Goal: Book appointment/travel/reservation

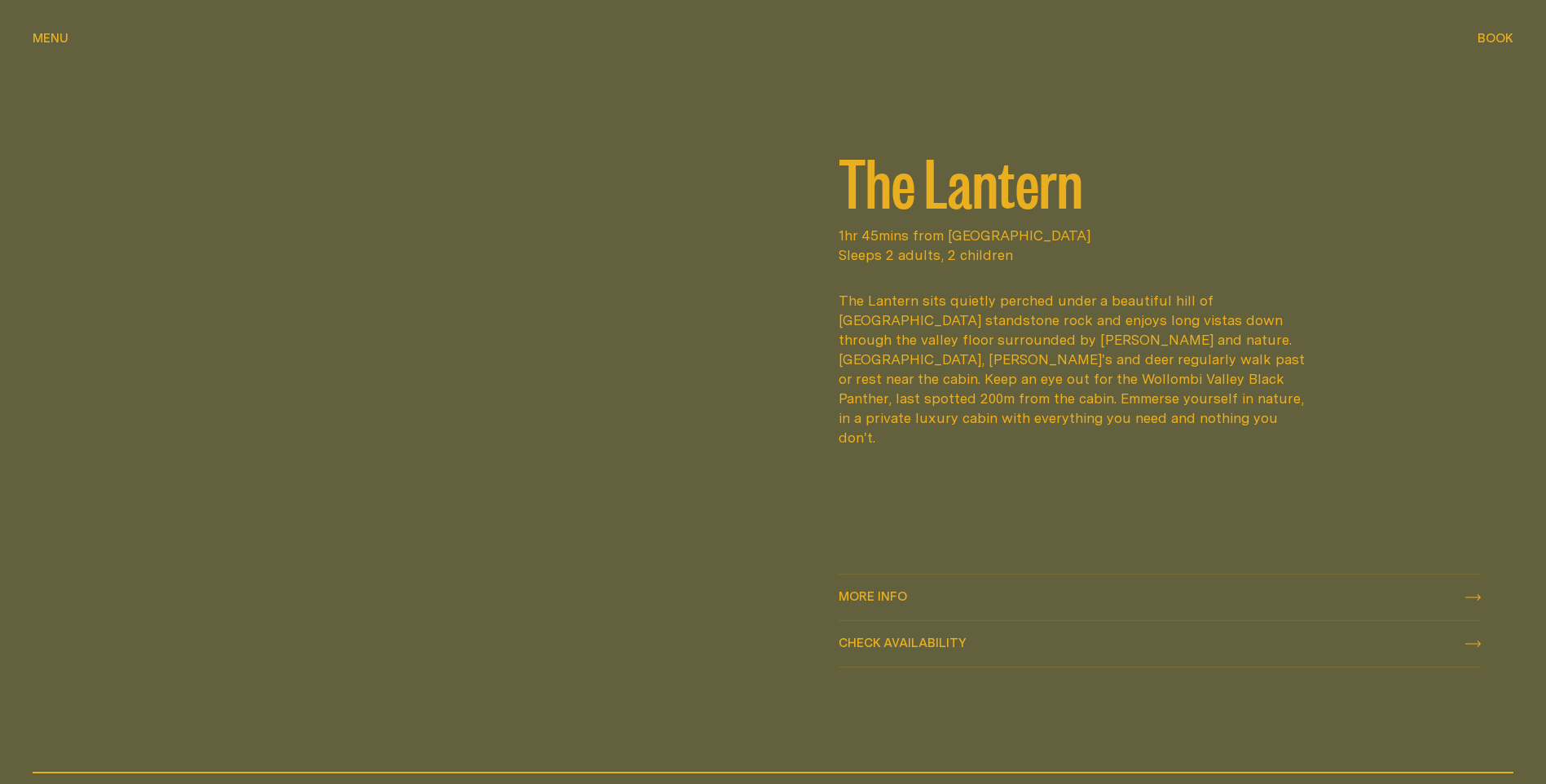
scroll to position [2445, 0]
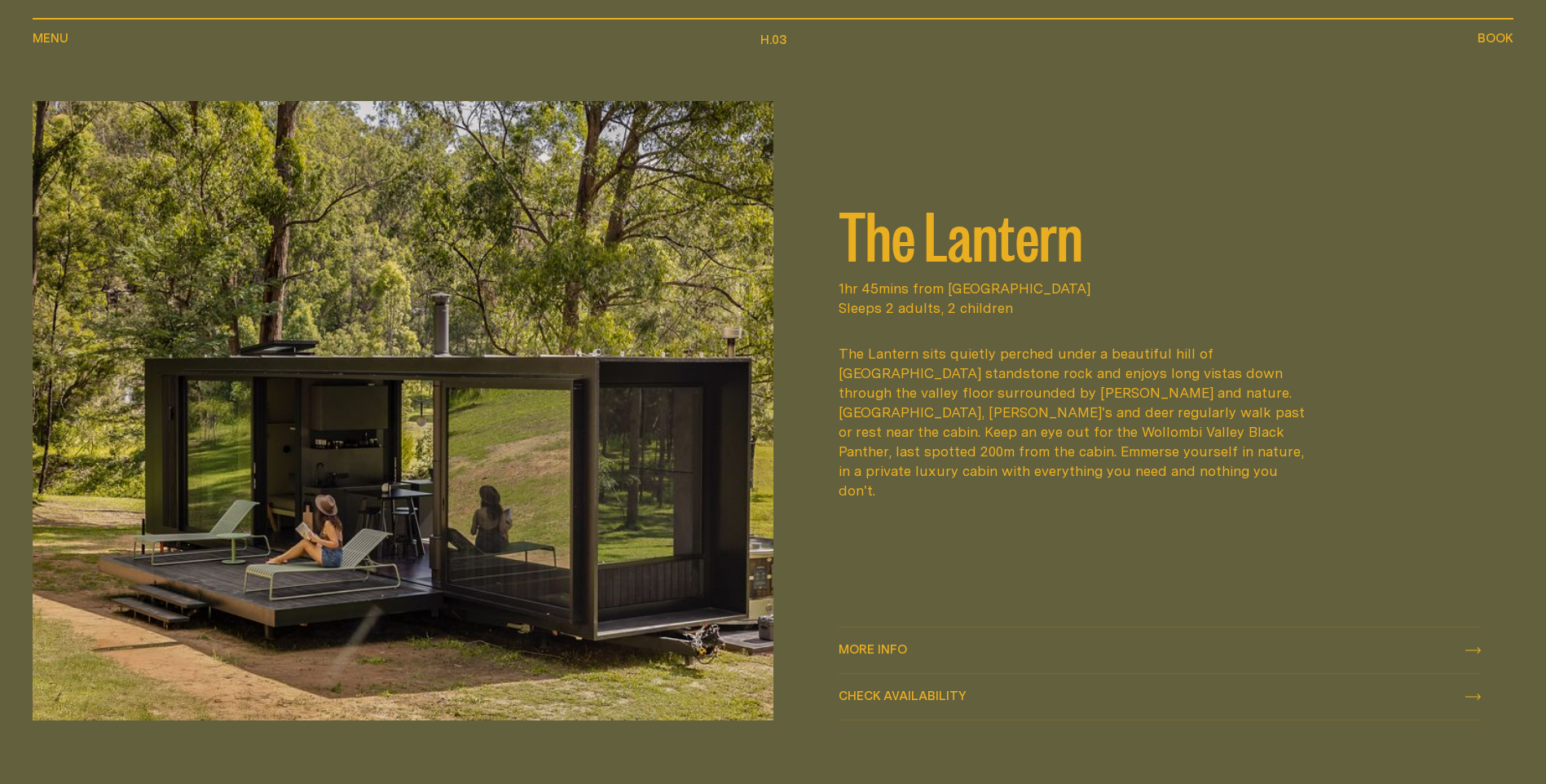
click at [868, 641] on span "More info More info" at bounding box center [873, 650] width 69 height 20
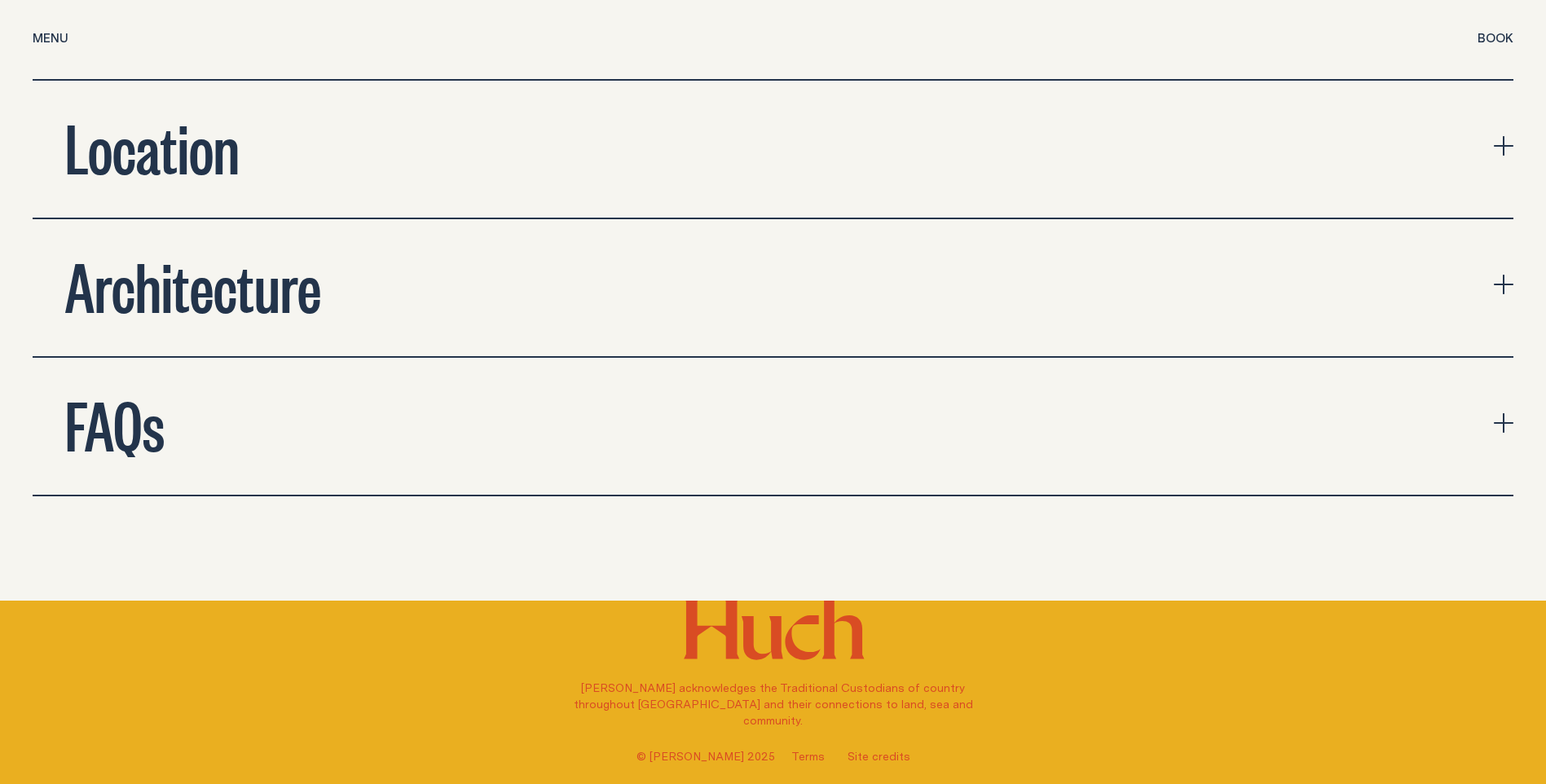
scroll to position [6112, 0]
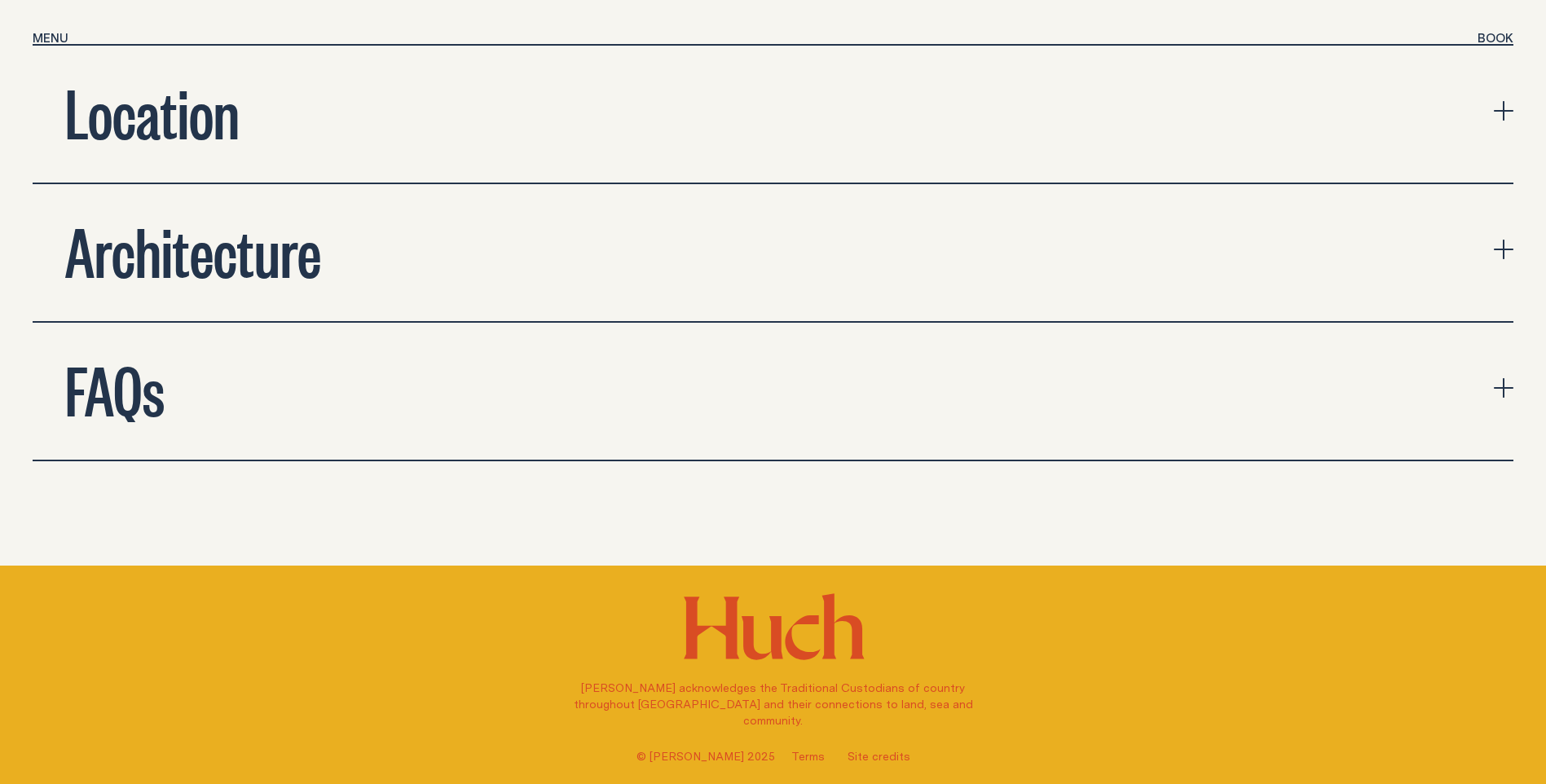
click at [1504, 378] on icon "expand accordion" at bounding box center [1504, 387] width 2 height 20
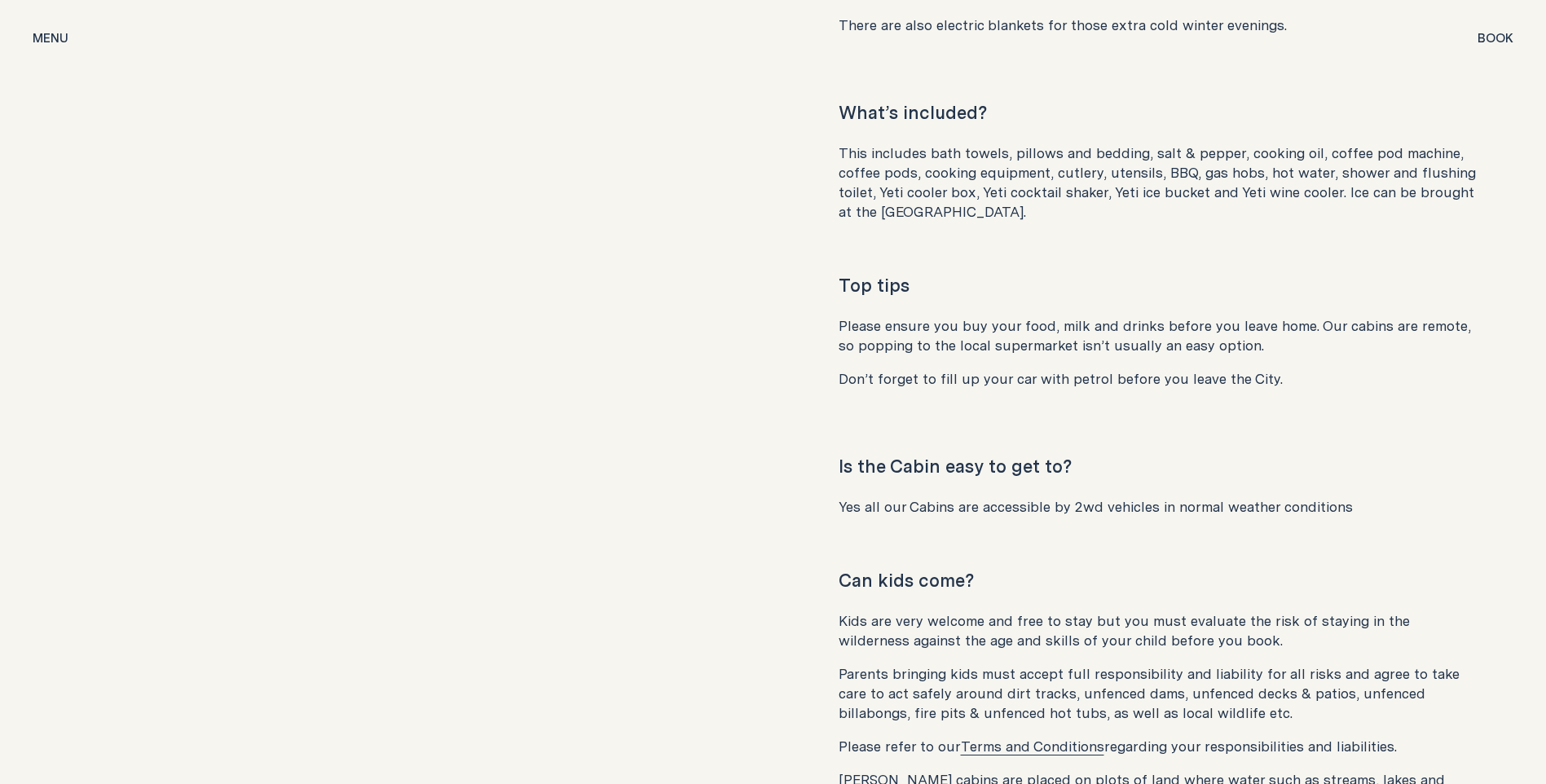
scroll to position [8231, 0]
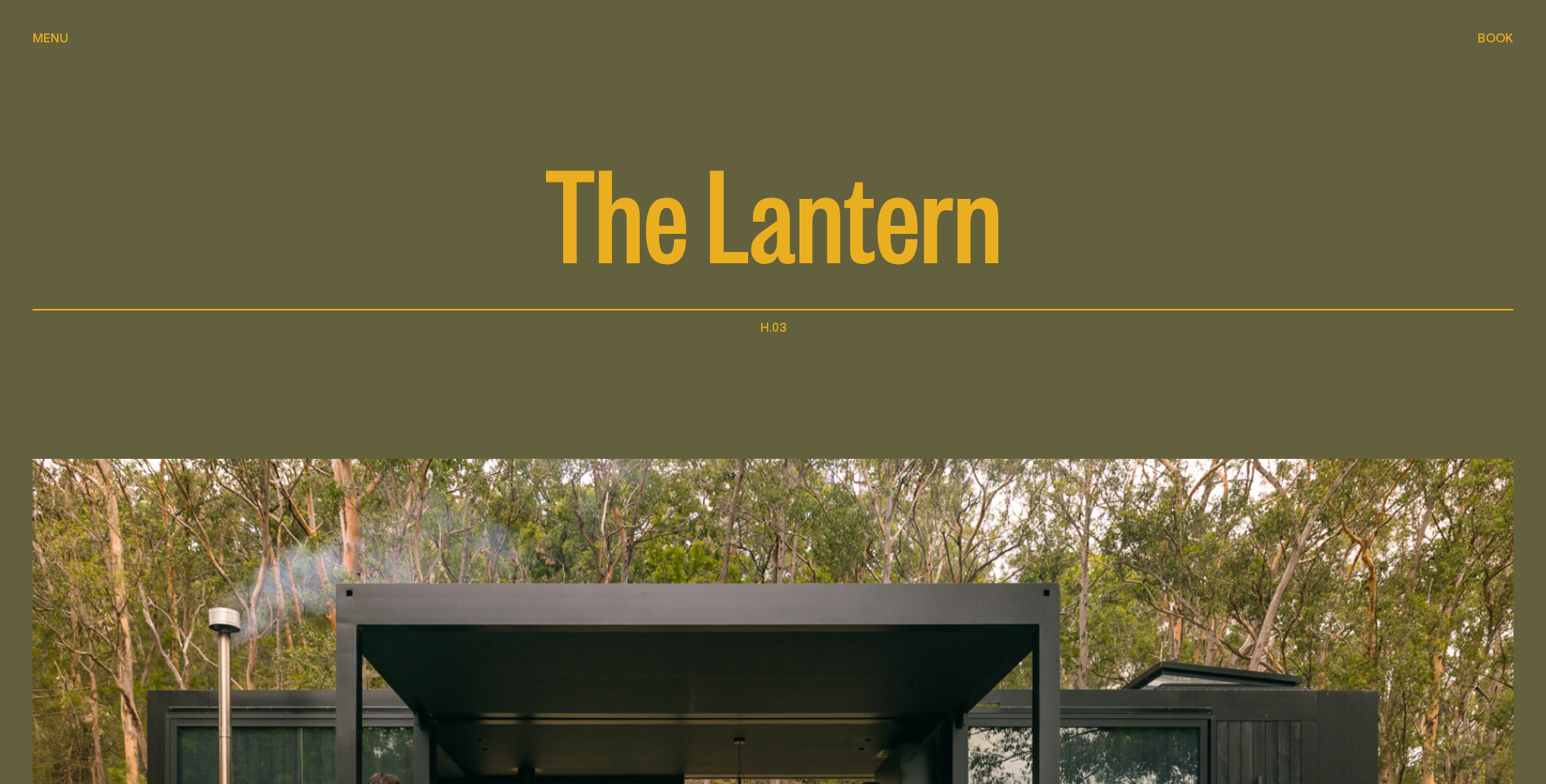
scroll to position [0, 0]
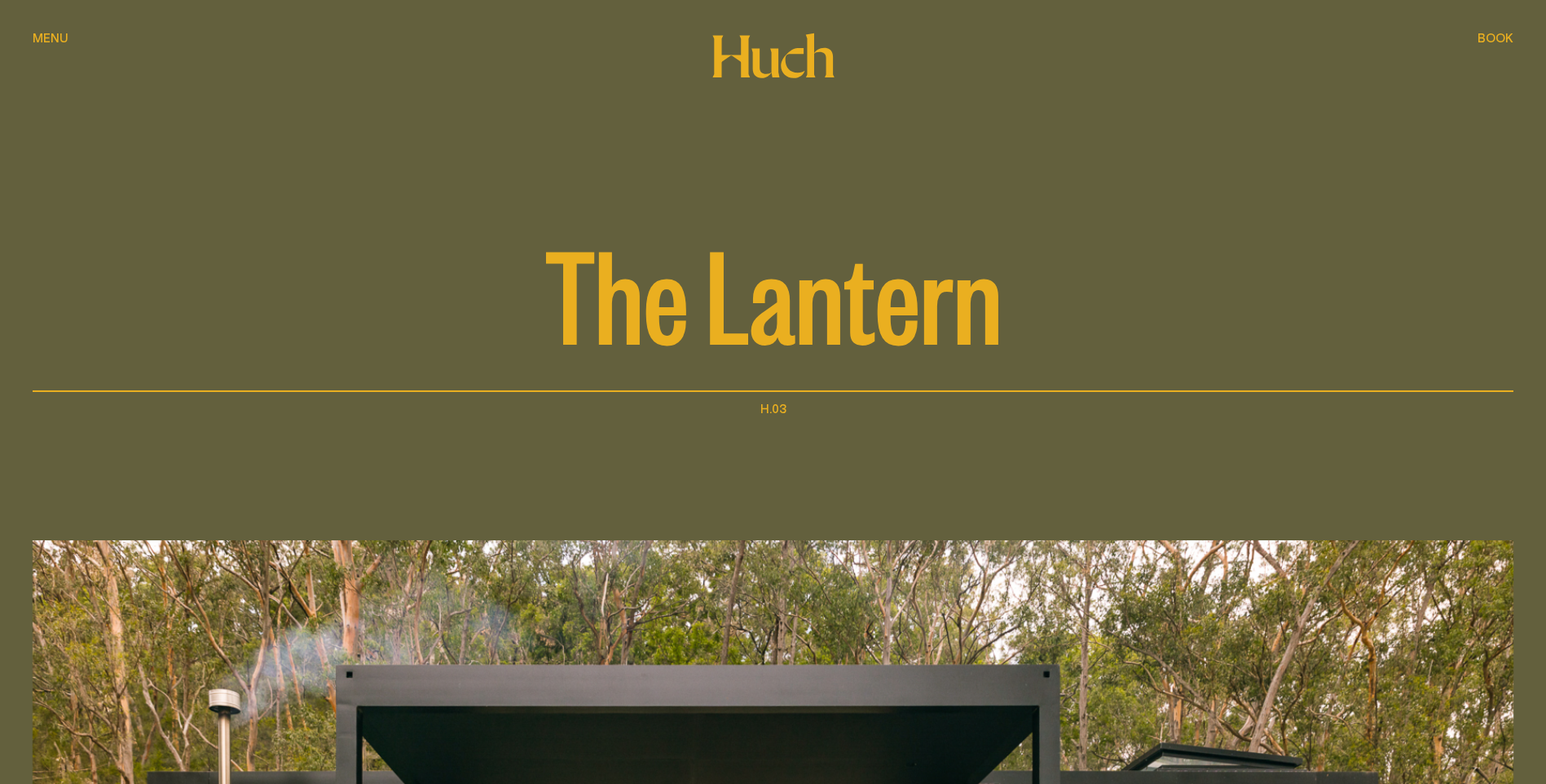
click at [33, 32] on span "Menu" at bounding box center [50, 25] width 36 height 12
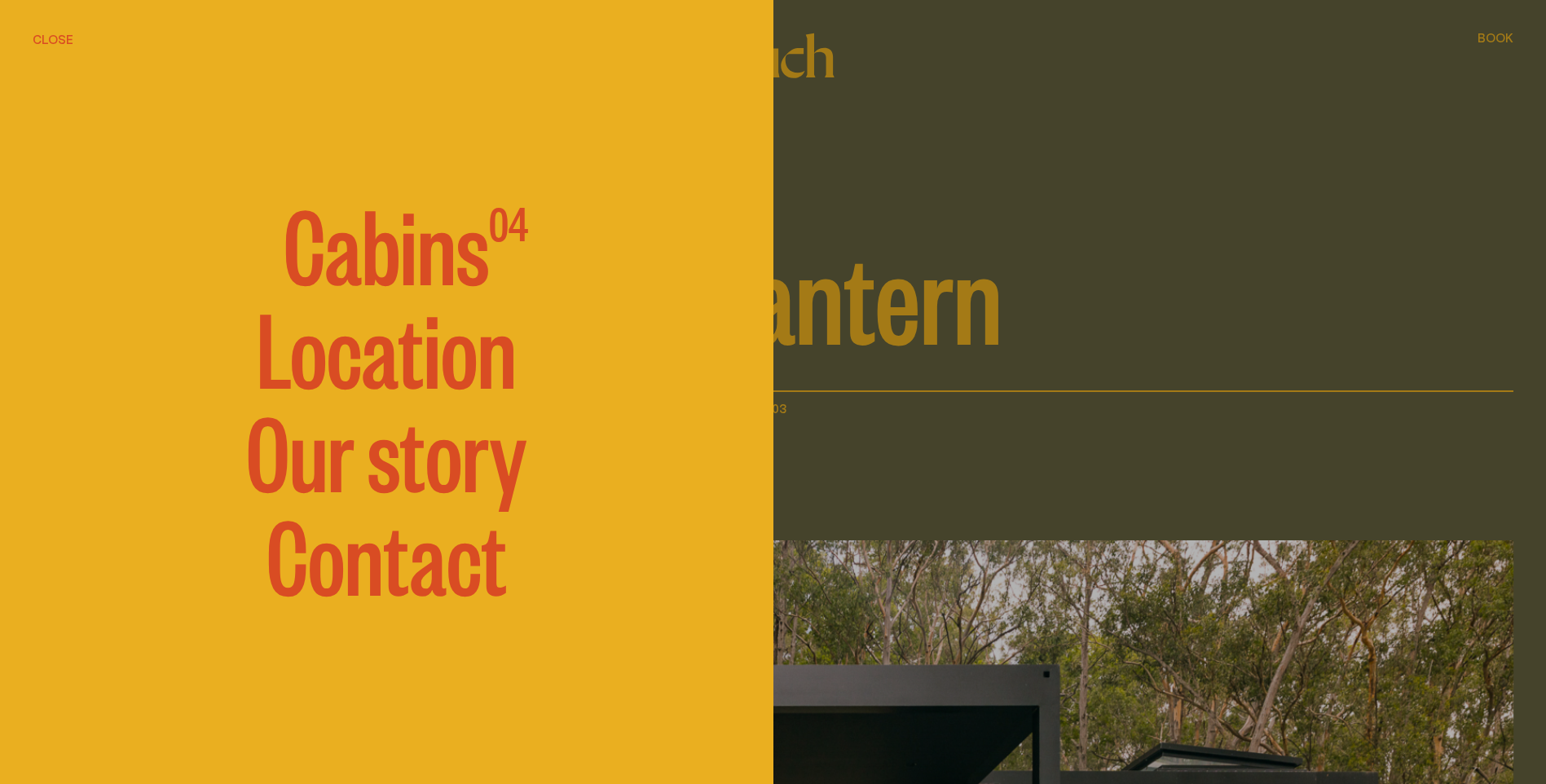
click at [445, 355] on link "Location" at bounding box center [386, 345] width 260 height 98
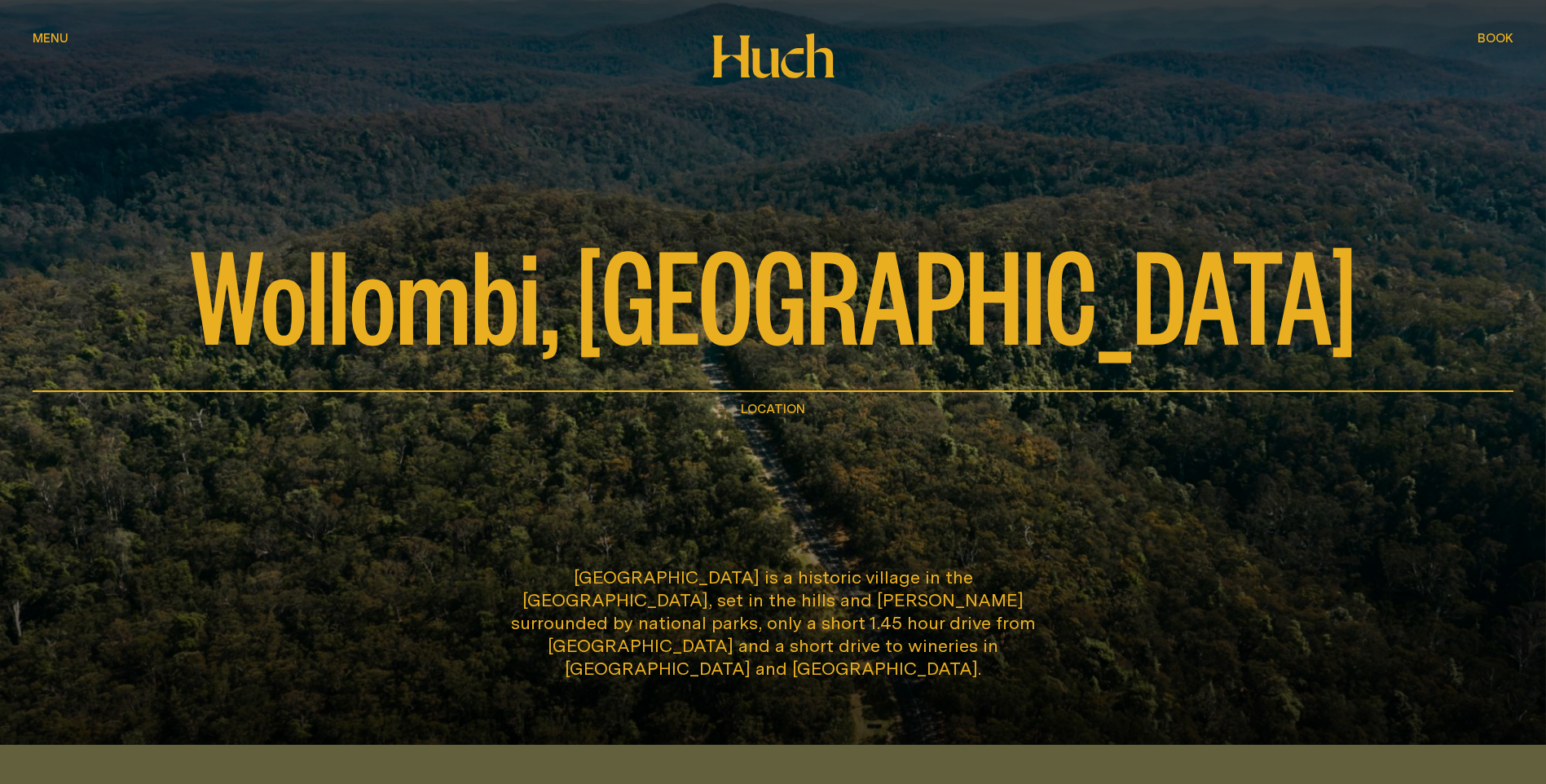
click at [1503, 37] on span "Book" at bounding box center [1496, 37] width 36 height 12
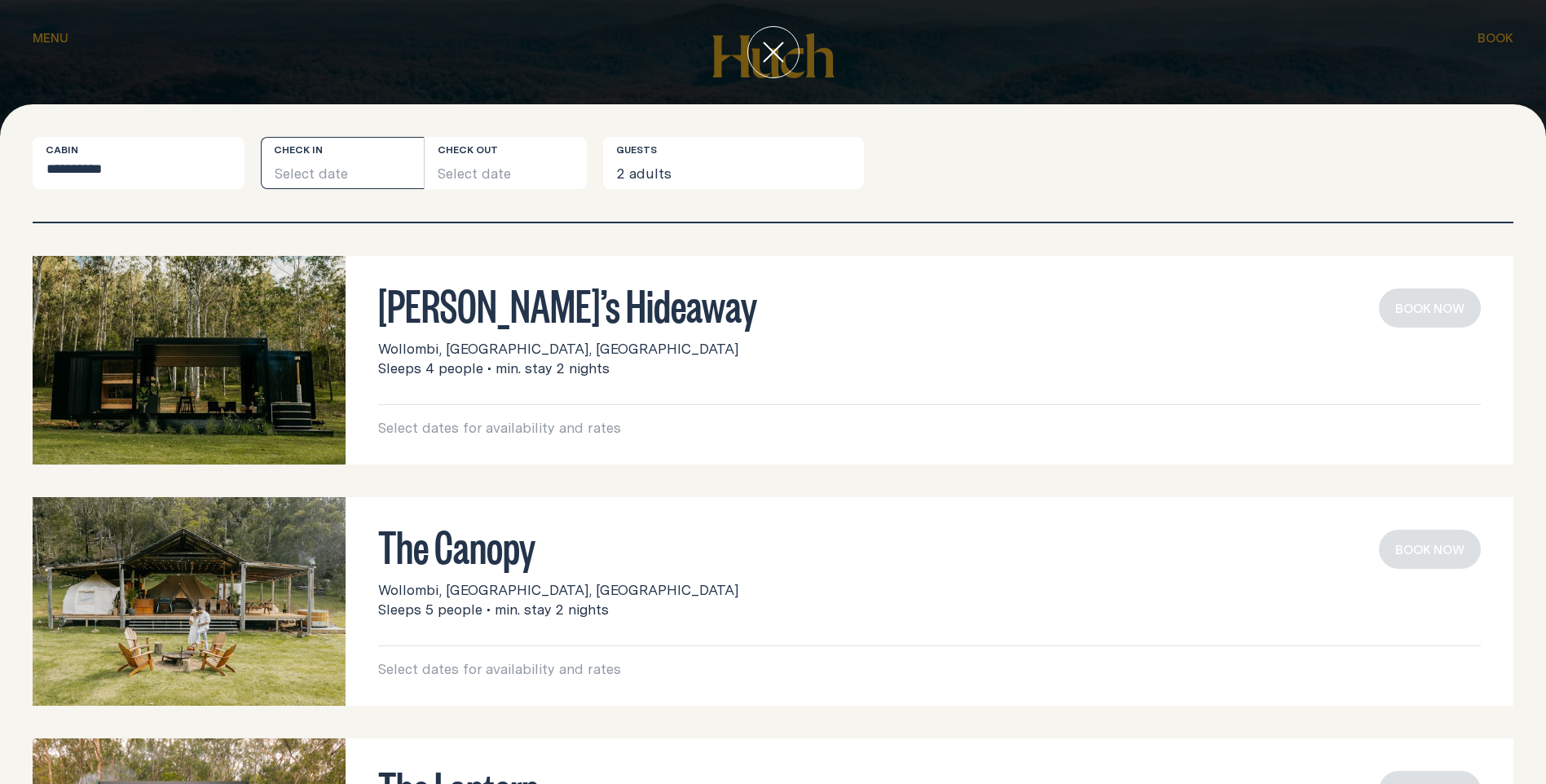
click at [303, 163] on button "Select date" at bounding box center [342, 163] width 163 height 52
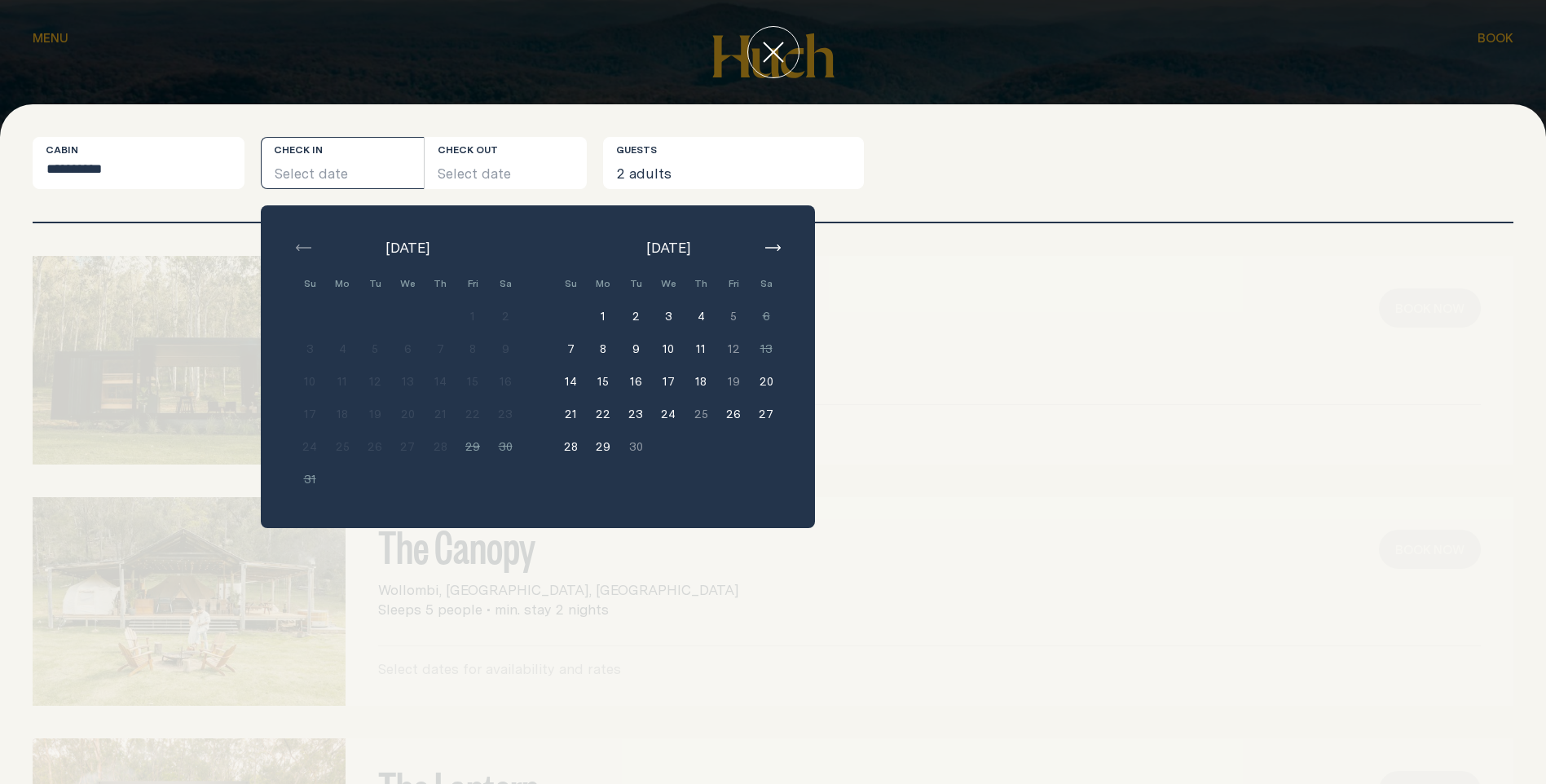
click at [703, 385] on button "18" at bounding box center [701, 381] width 33 height 33
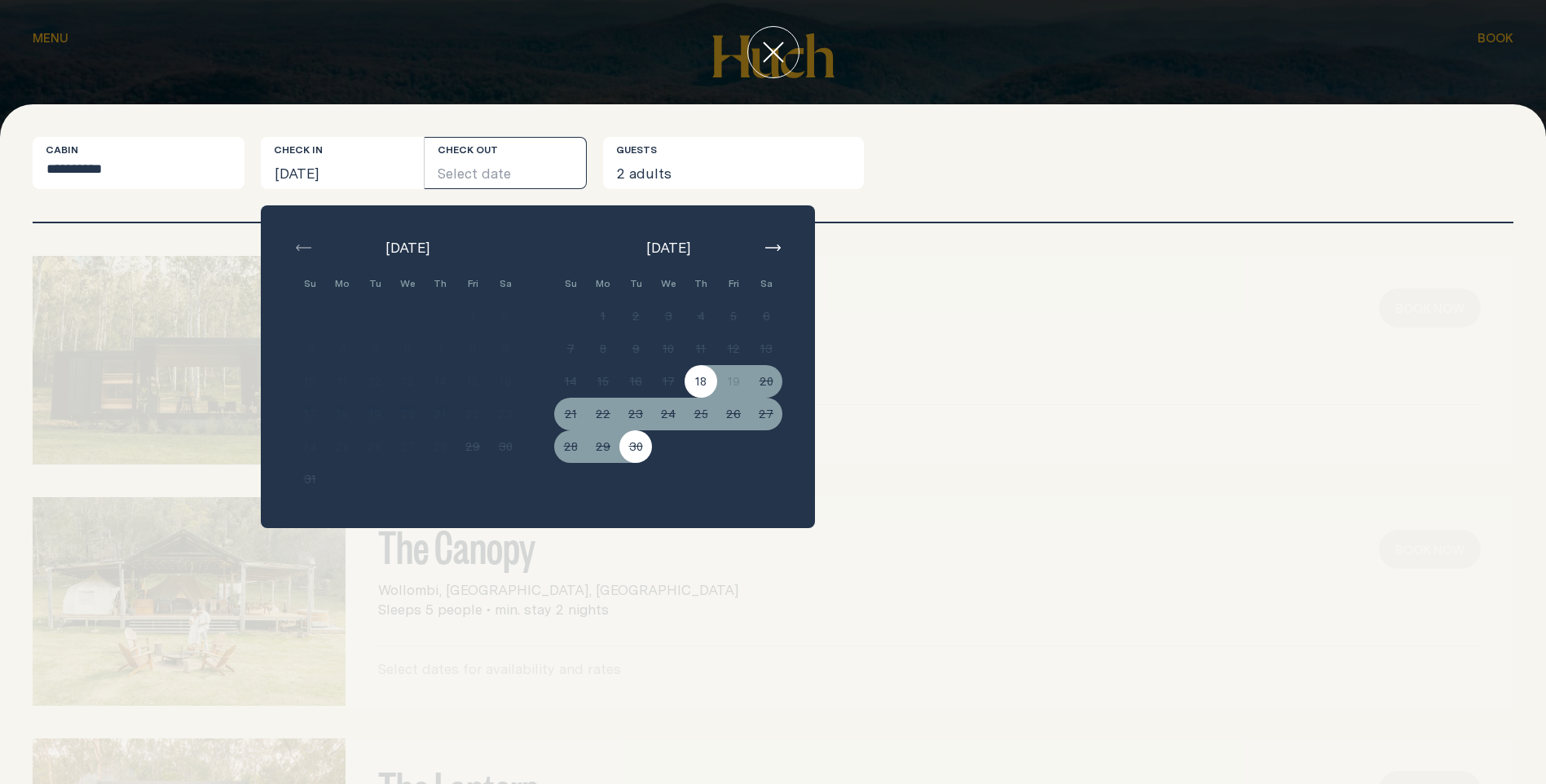
click at [666, 673] on div "The Canopy Wollombi, [GEOGRAPHIC_DATA], [GEOGRAPHIC_DATA] Sleeps 5 people • min…" at bounding box center [773, 601] width 1481 height 209
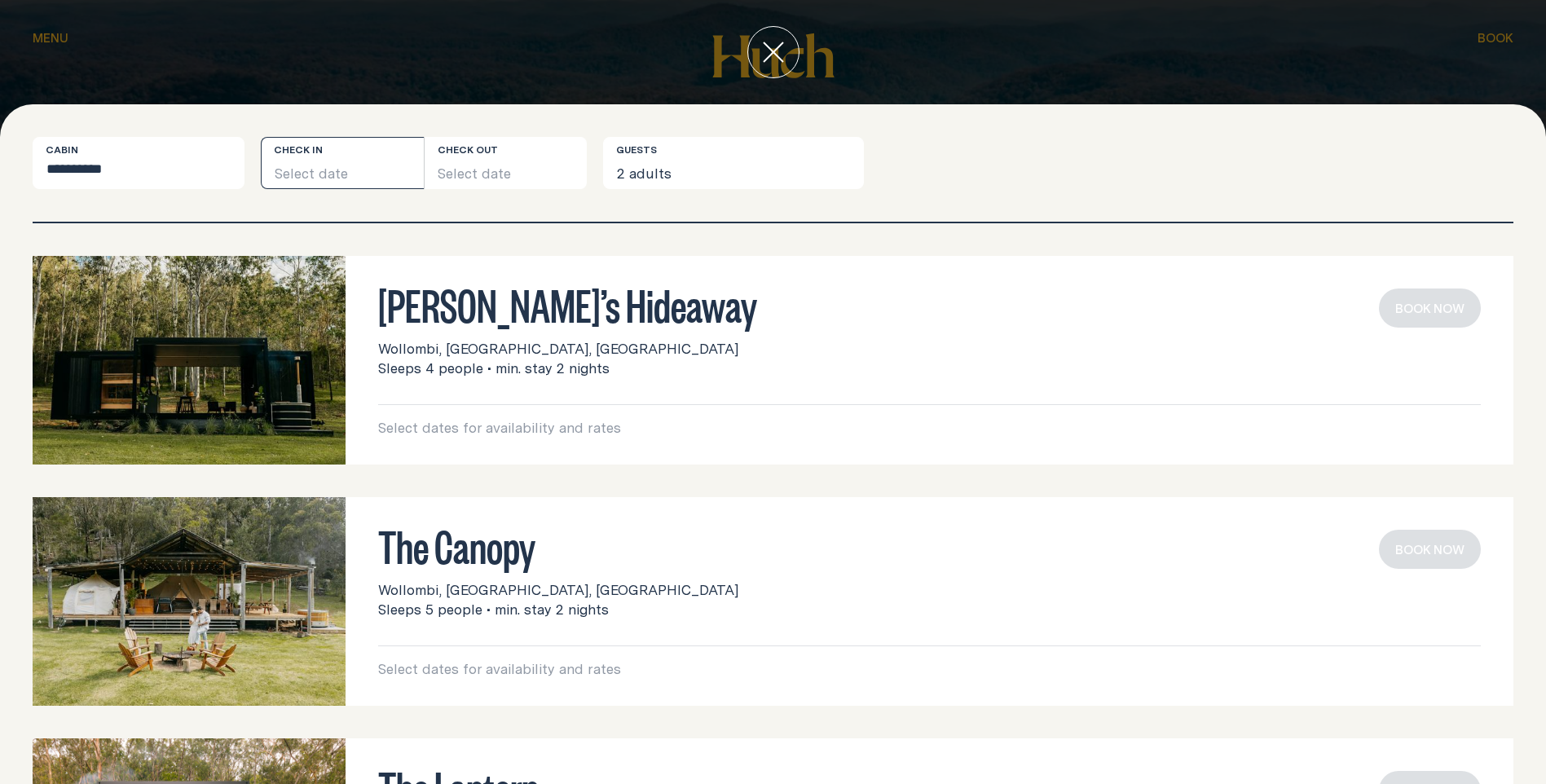
click at [328, 172] on button "Select date" at bounding box center [342, 163] width 163 height 52
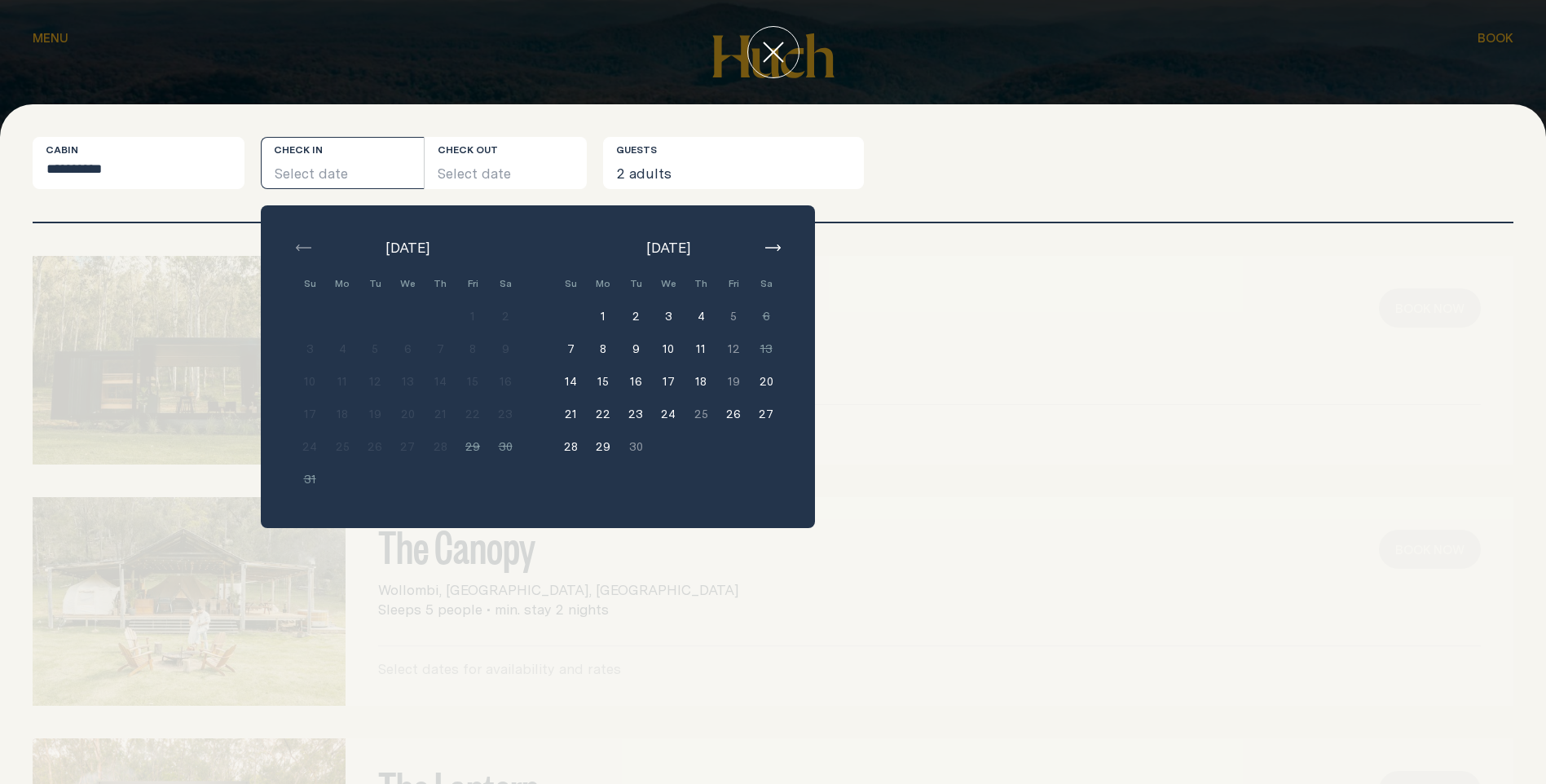
click at [765, 378] on button "20" at bounding box center [766, 381] width 33 height 33
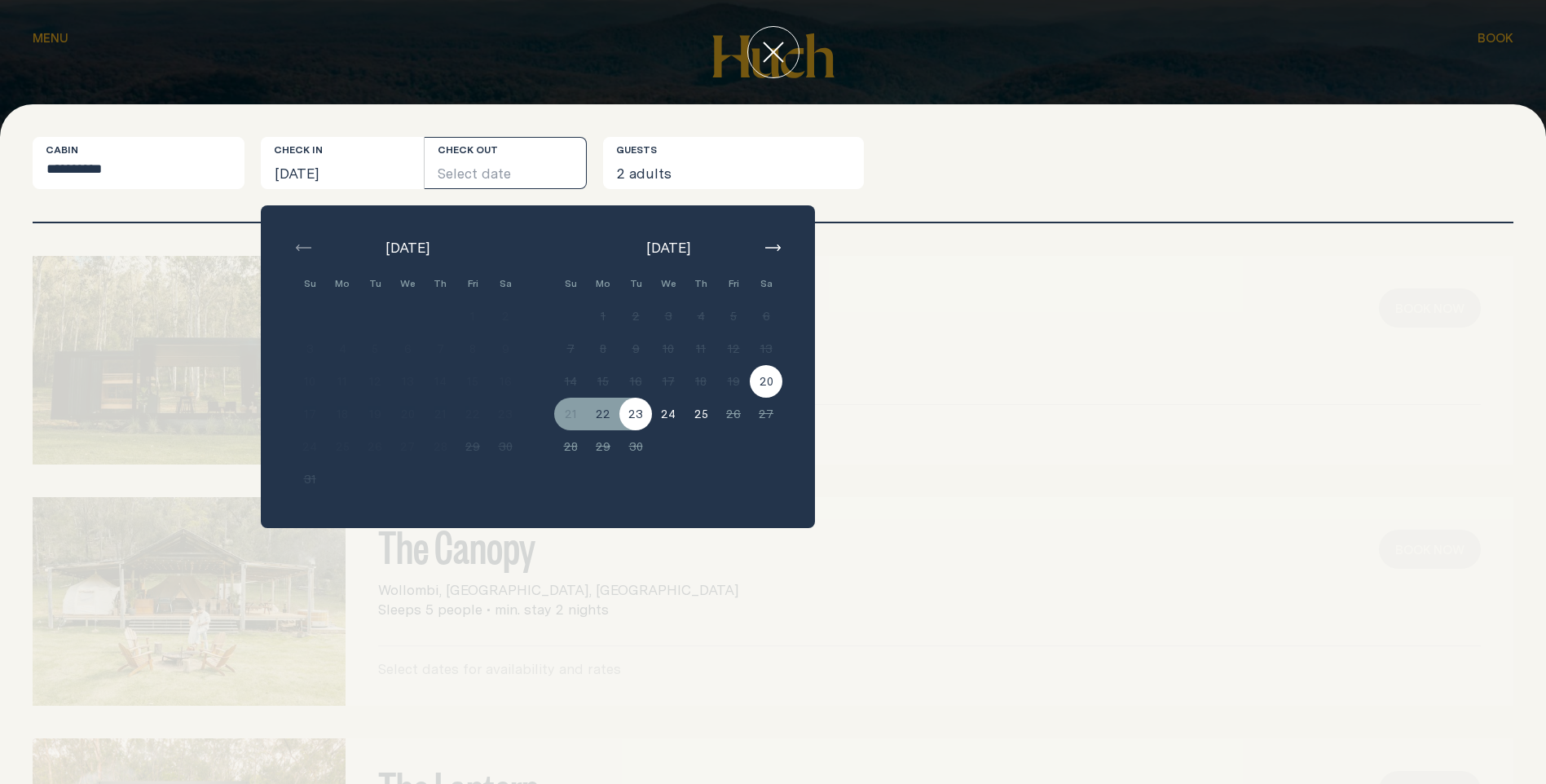
click at [646, 413] on button "23" at bounding box center [635, 413] width 33 height 33
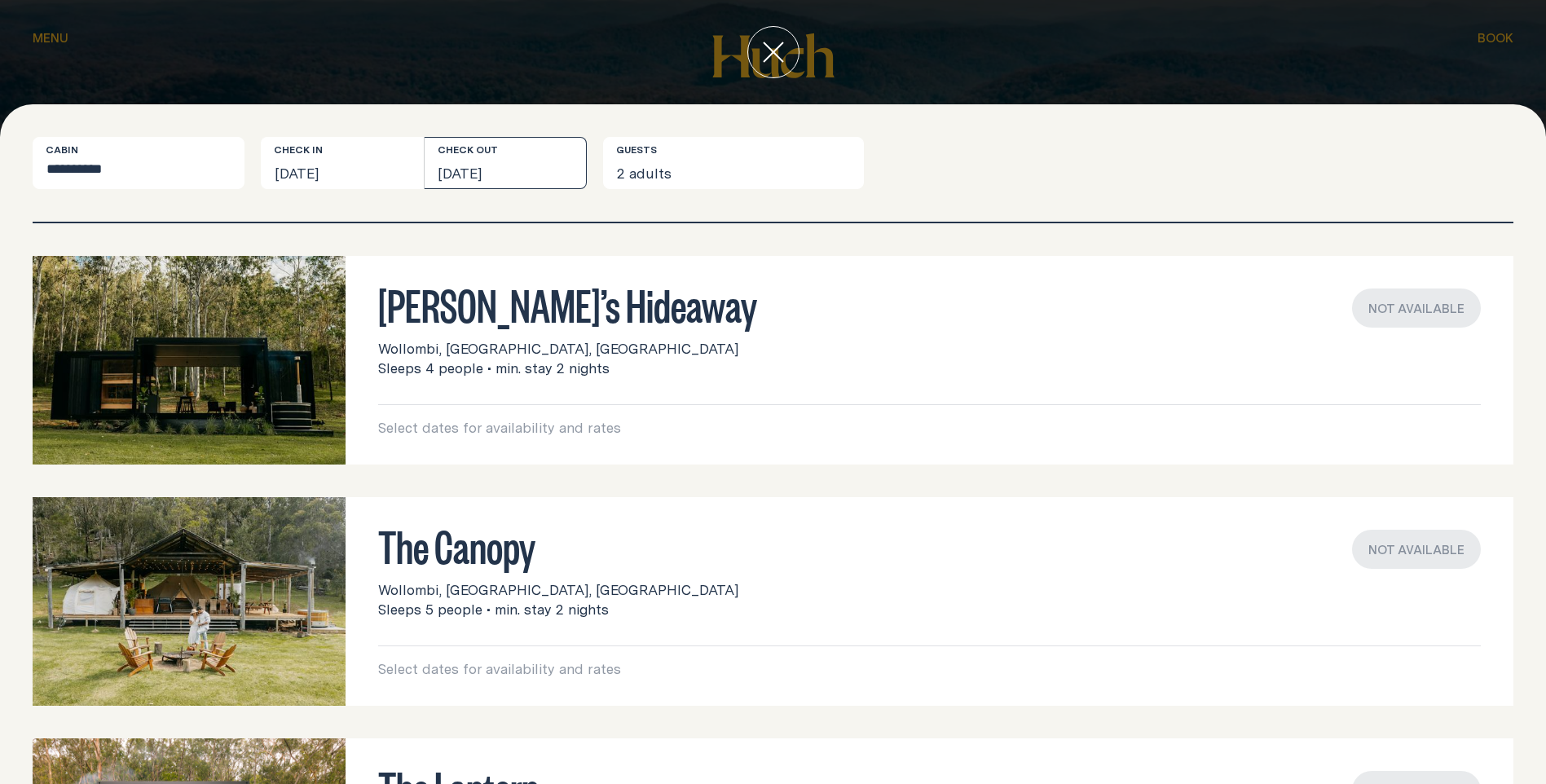
click at [464, 167] on button "[DATE]" at bounding box center [505, 163] width 163 height 52
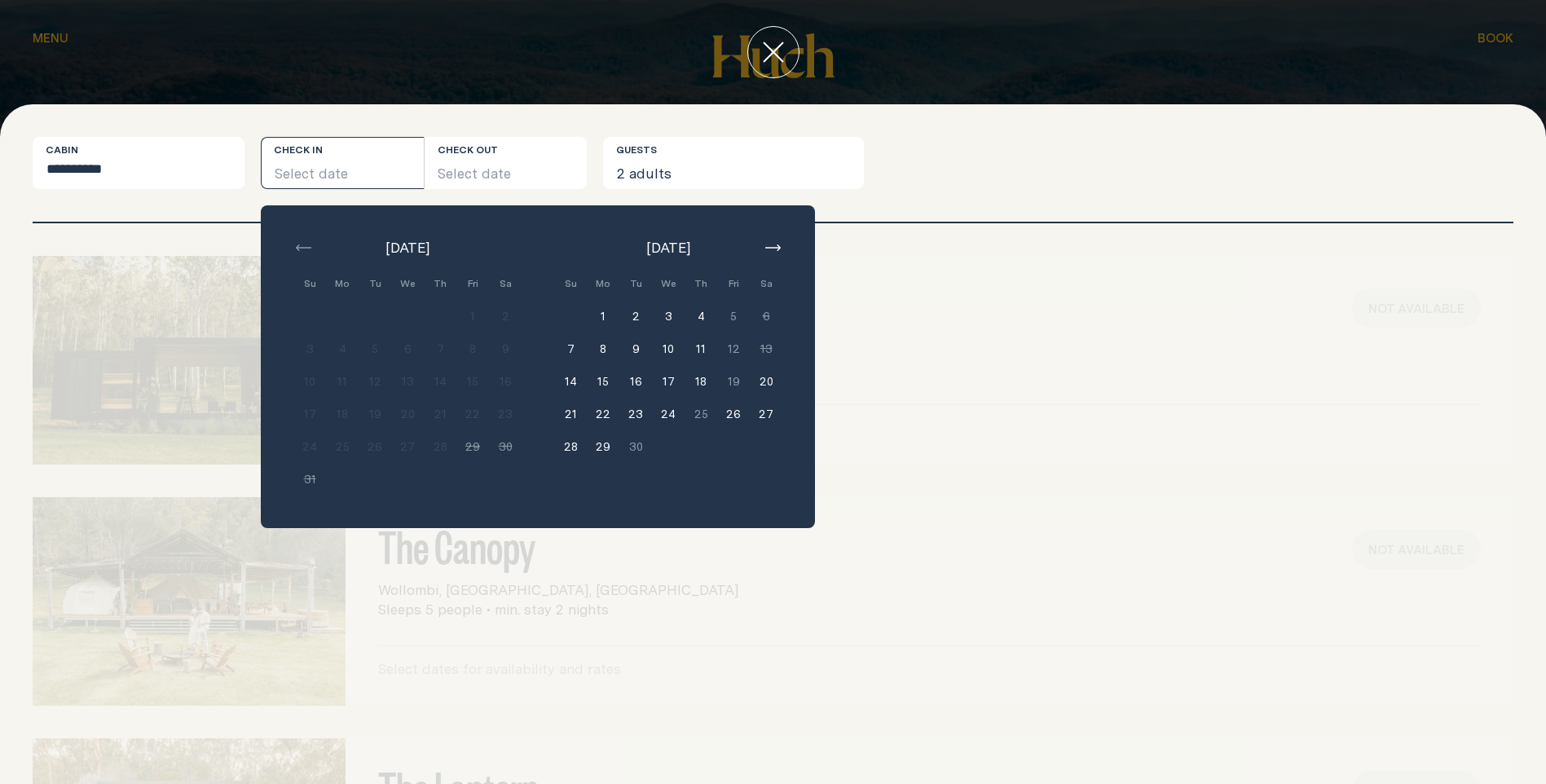
click at [691, 382] on button "18" at bounding box center [701, 381] width 33 height 33
click at [617, 660] on div "The Canopy Wollombi, [GEOGRAPHIC_DATA], [GEOGRAPHIC_DATA] Sleeps 5 people • min…" at bounding box center [773, 601] width 1481 height 209
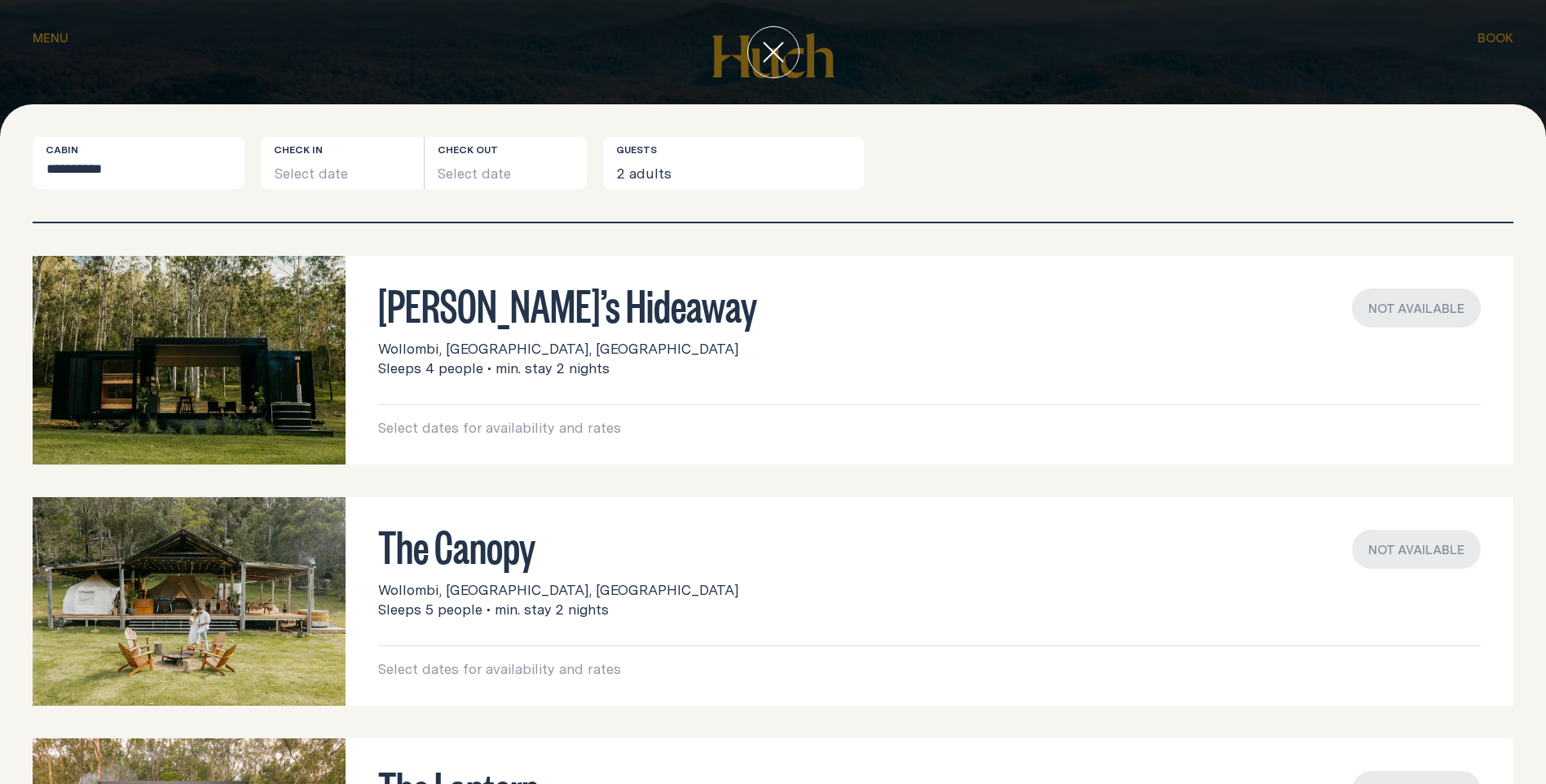
click at [569, 366] on span "Sleeps 4 people • min. stay 2 nights" at bounding box center [493, 368] width 231 height 20
click at [1314, 51] on div at bounding box center [773, 52] width 1546 height 104
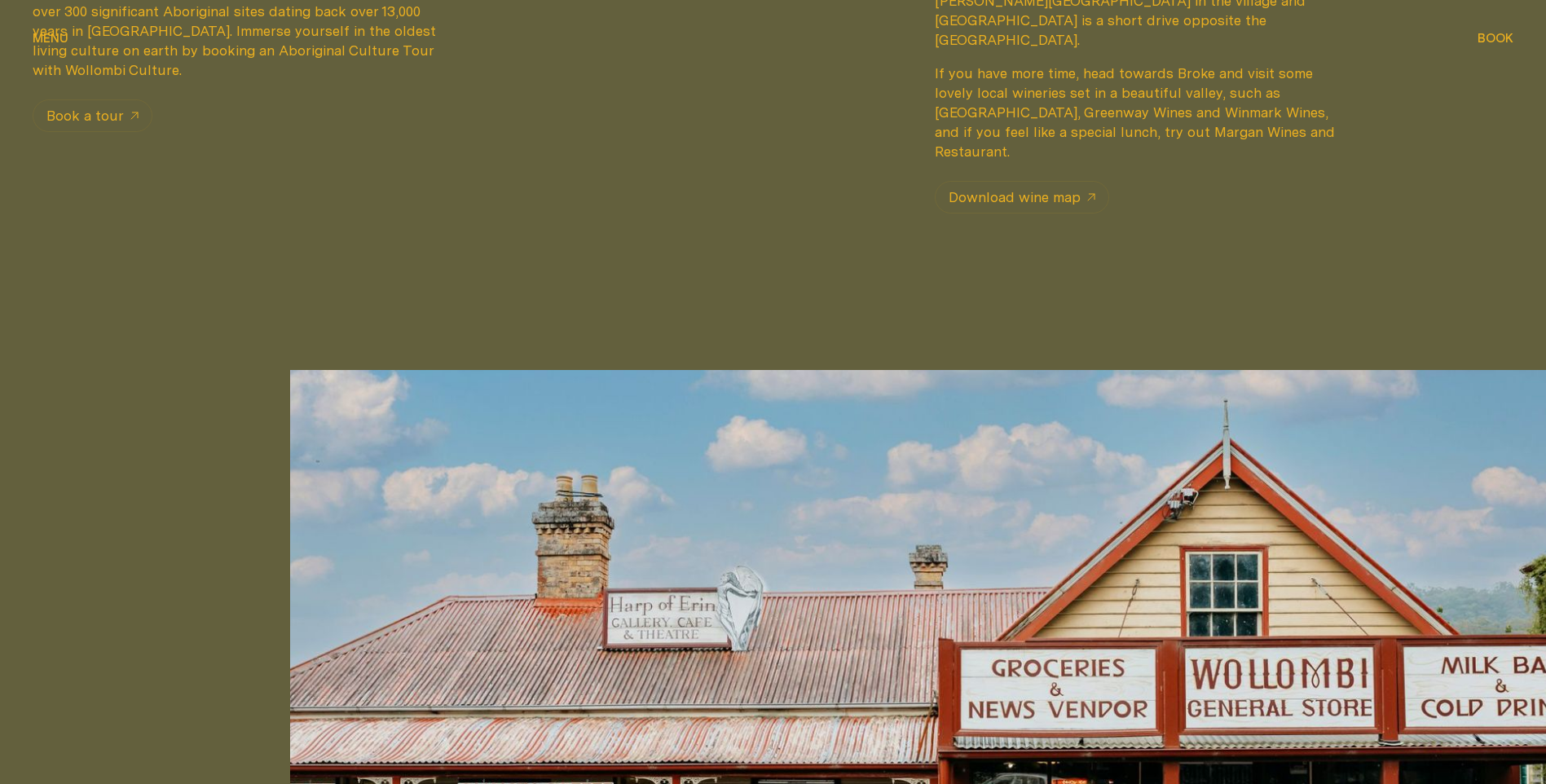
scroll to position [1711, 0]
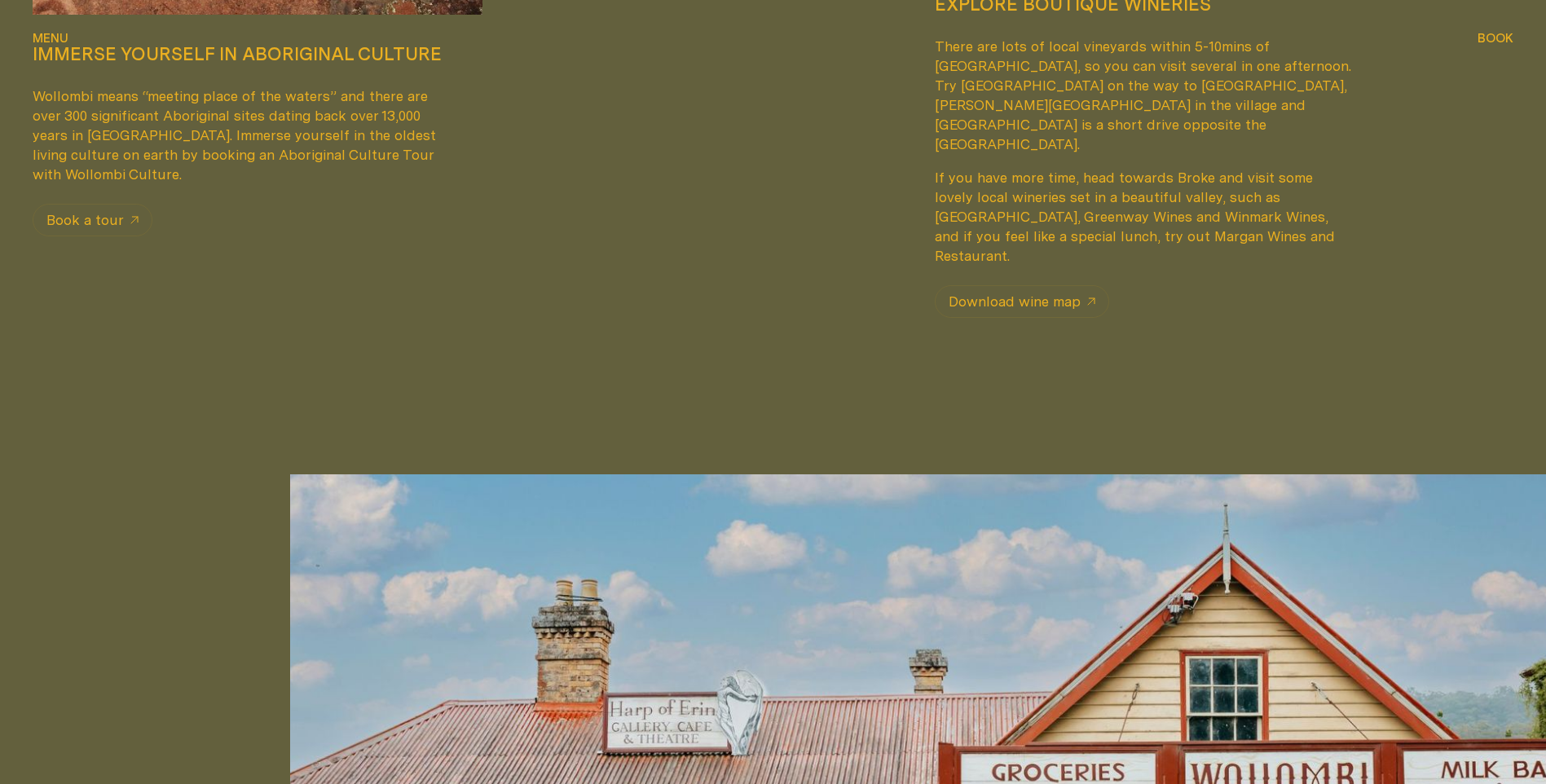
click at [53, 36] on span "Menu" at bounding box center [50, 37] width 36 height 12
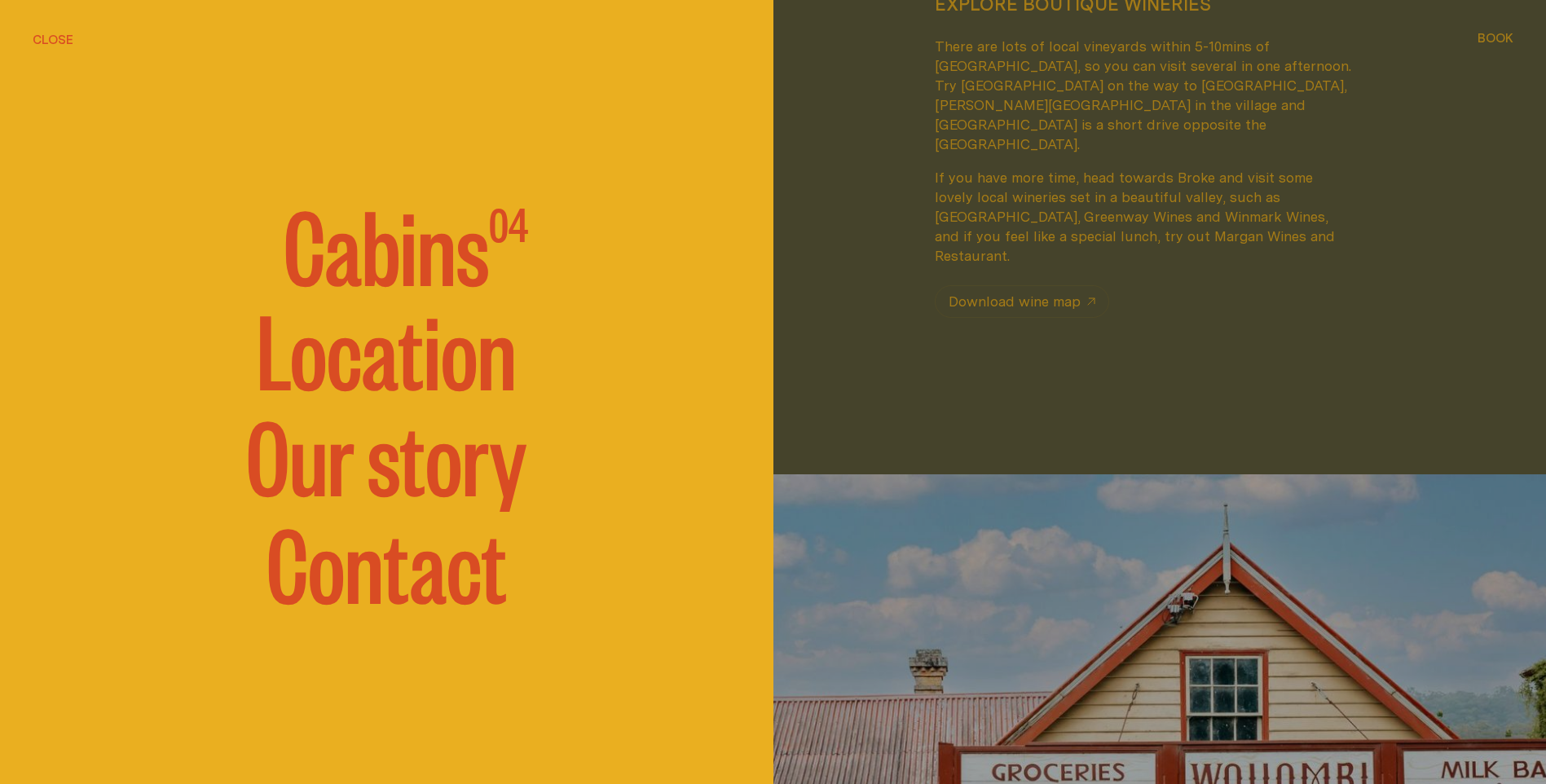
click at [372, 236] on span "Cabins" at bounding box center [386, 242] width 205 height 98
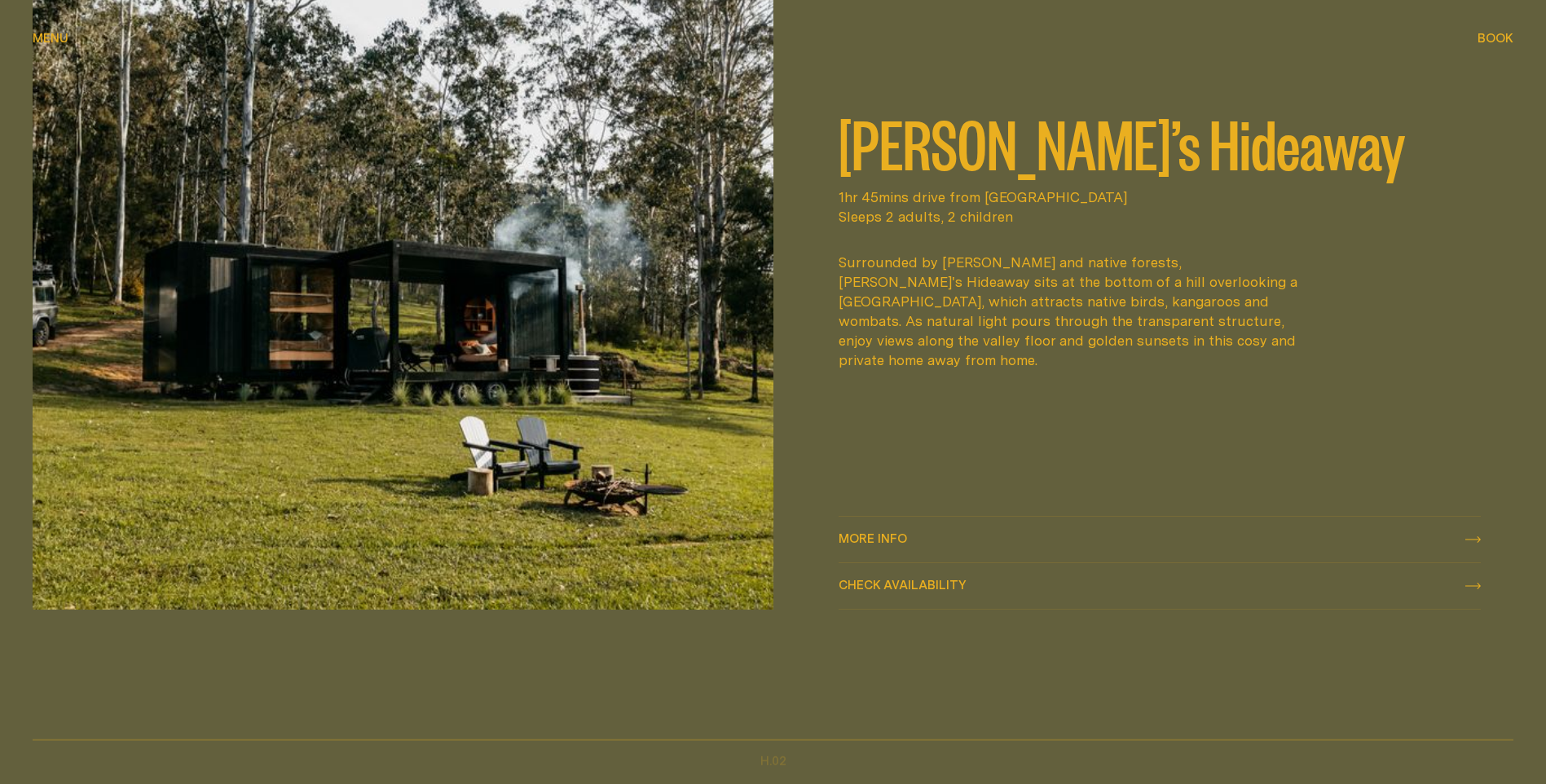
scroll to position [978, 0]
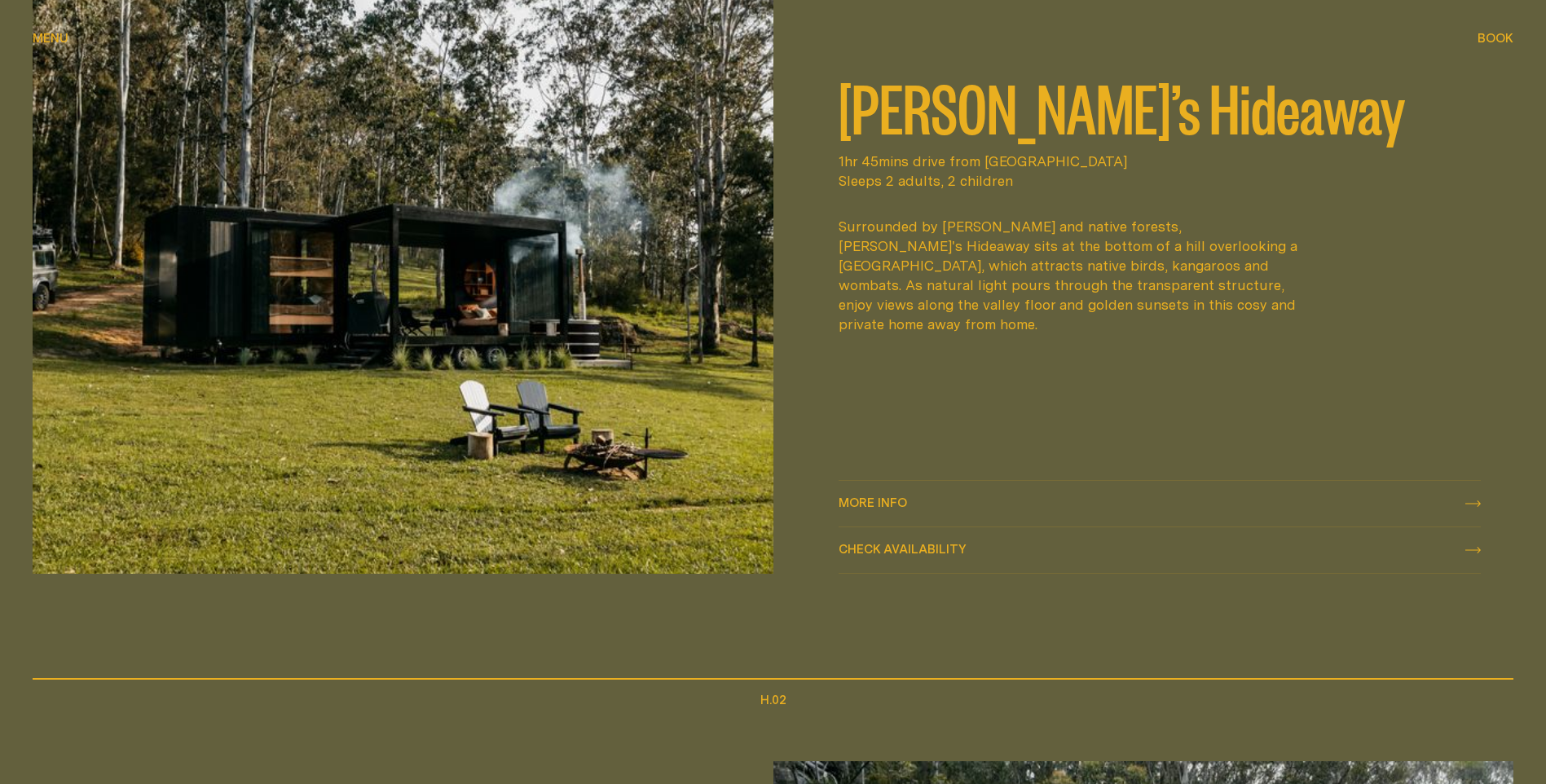
click at [873, 503] on span "More info" at bounding box center [873, 502] width 69 height 12
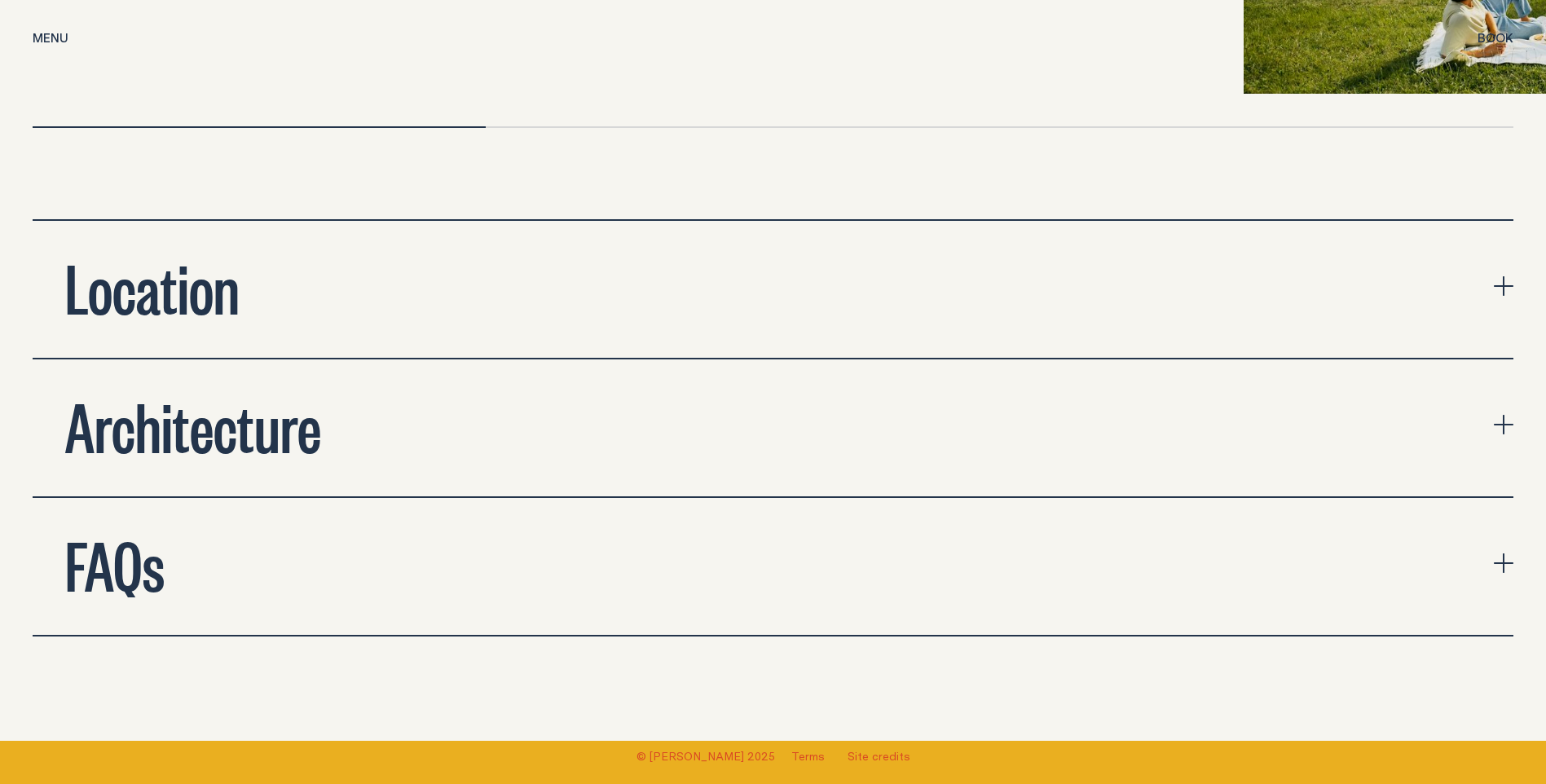
scroll to position [5623, 0]
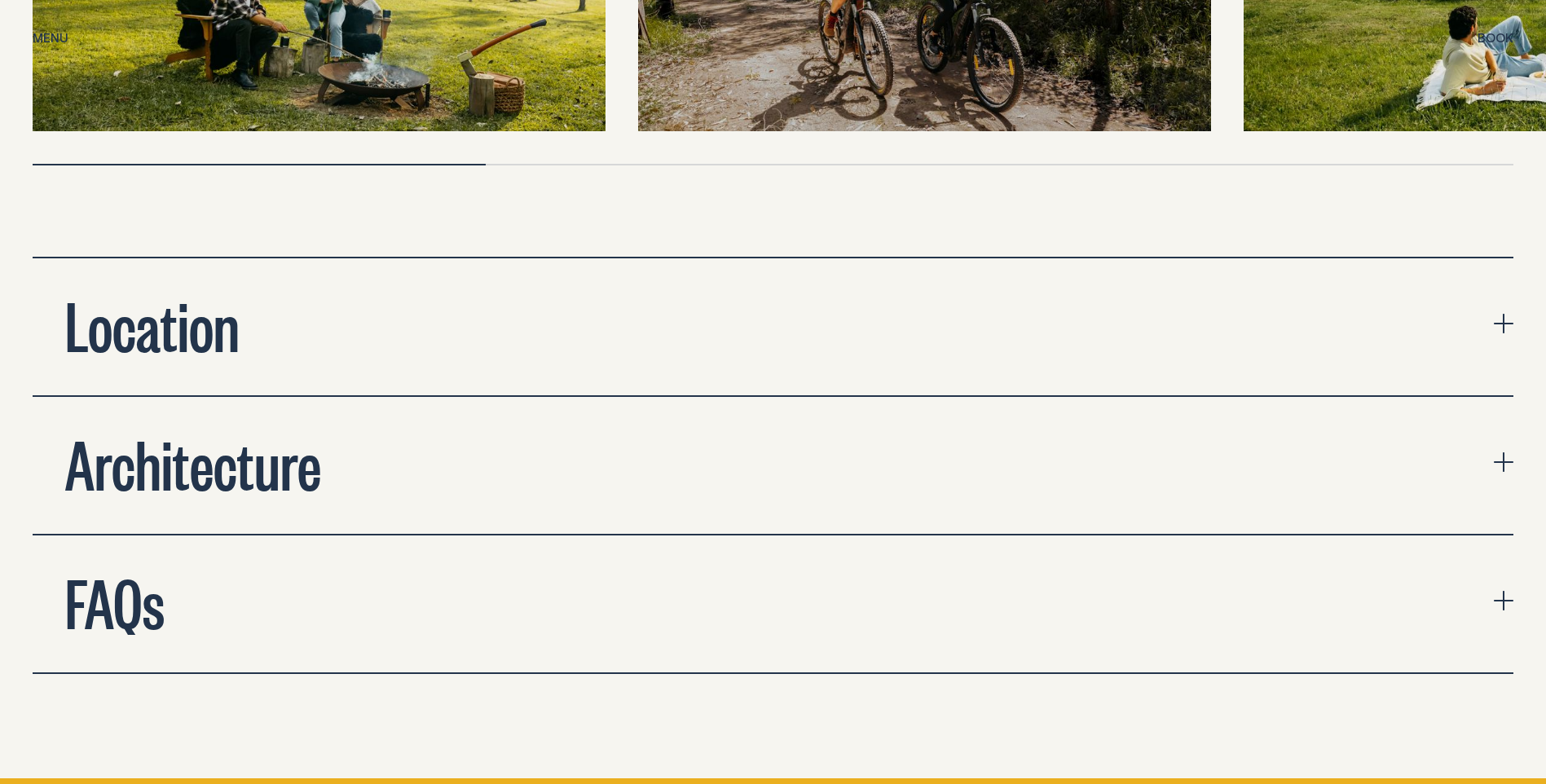
click at [583, 462] on button "Architecture" at bounding box center [773, 464] width 1481 height 137
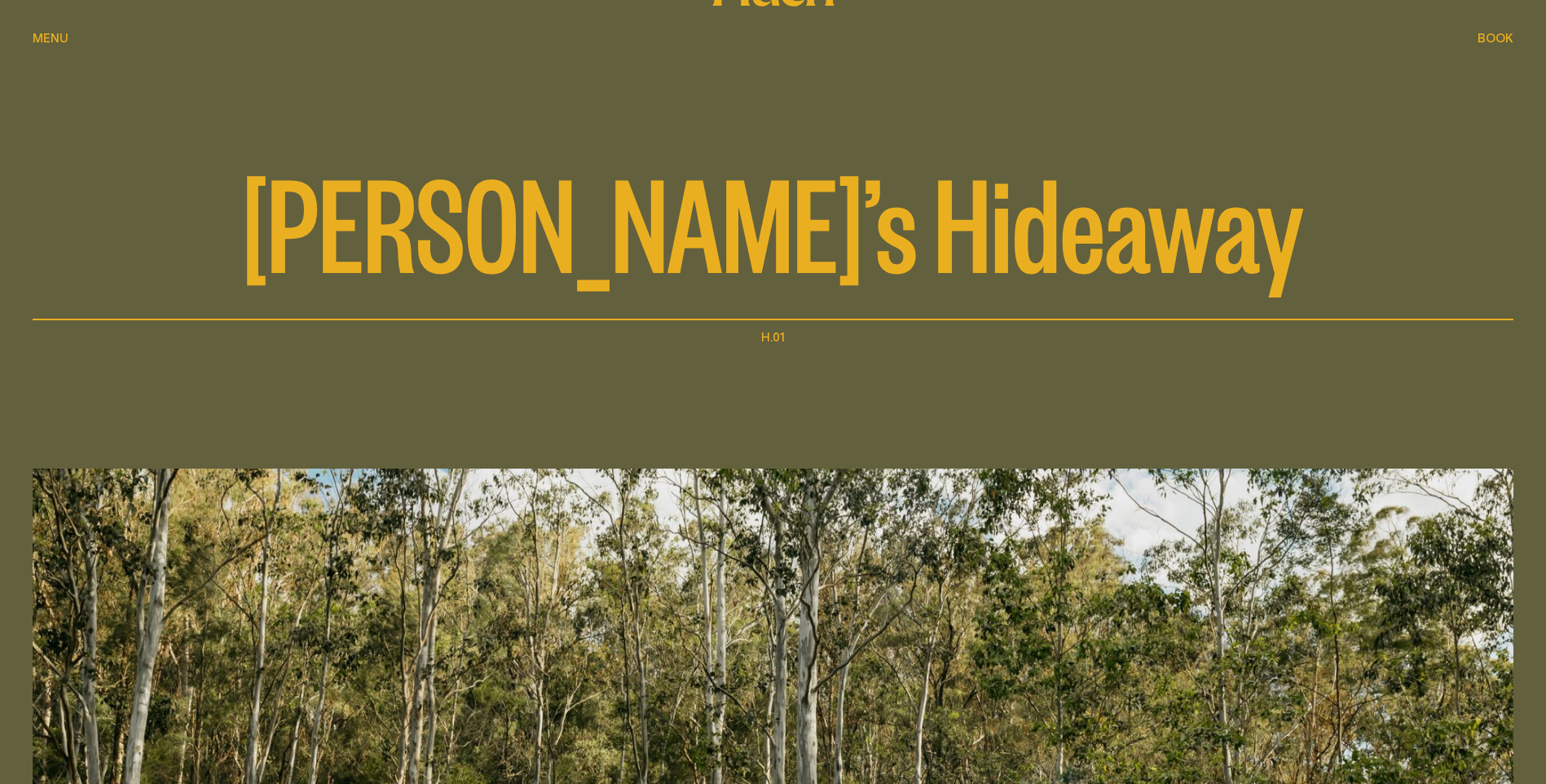
scroll to position [0, 0]
